Goal: Information Seeking & Learning: Learn about a topic

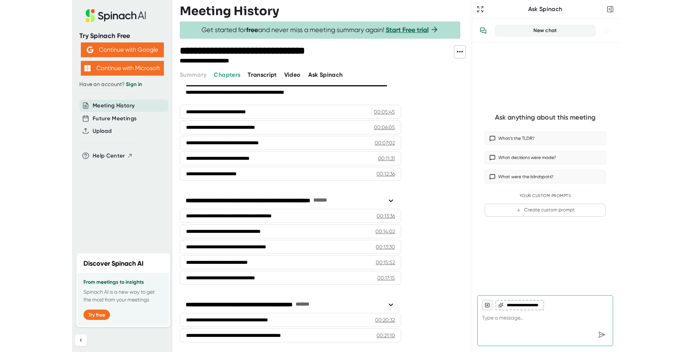
scroll to position [44, 0]
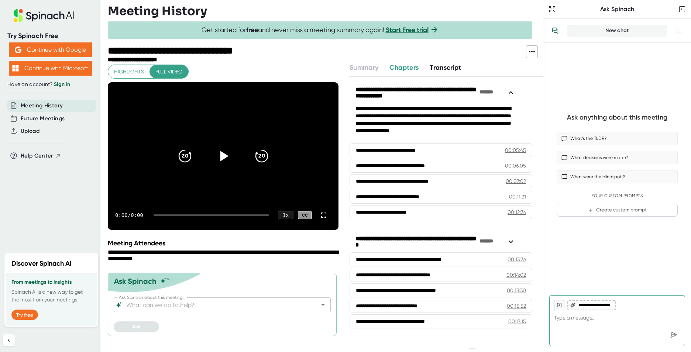
type textarea "x"
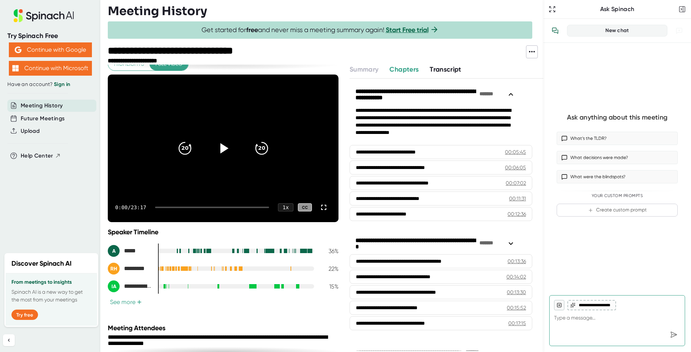
scroll to position [0, 0]
